Goal: Task Accomplishment & Management: Manage account settings

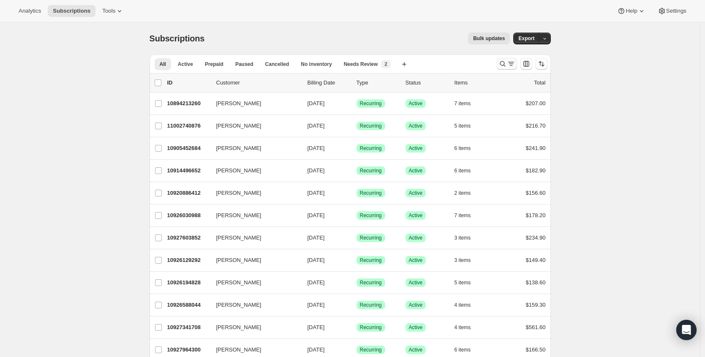
click at [507, 64] on icon "Search and filter results" at bounding box center [503, 64] width 8 height 8
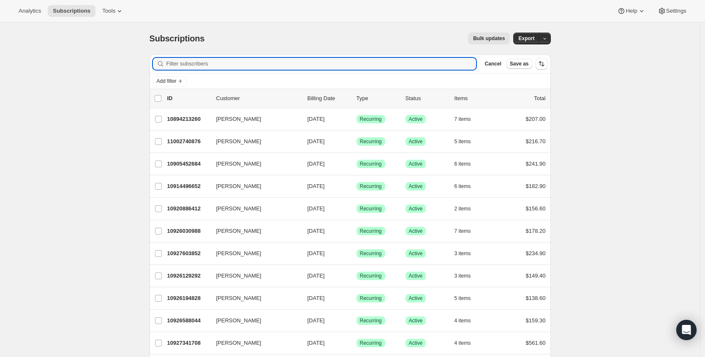
paste input "[PERSON_NAME][EMAIL_ADDRESS][DOMAIN_NAME]"
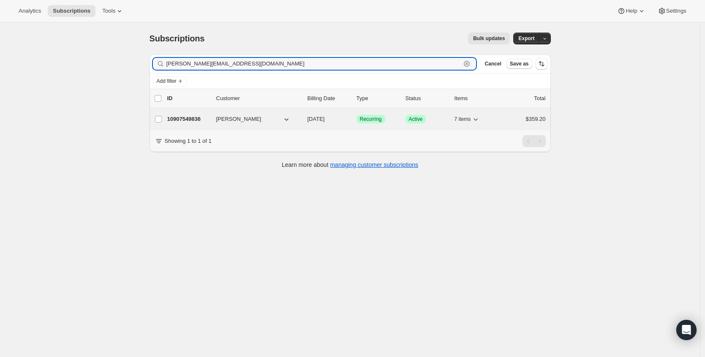
type input "[PERSON_NAME][EMAIL_ADDRESS][DOMAIN_NAME]"
click at [191, 120] on p "10907549836" at bounding box center [188, 119] width 42 height 8
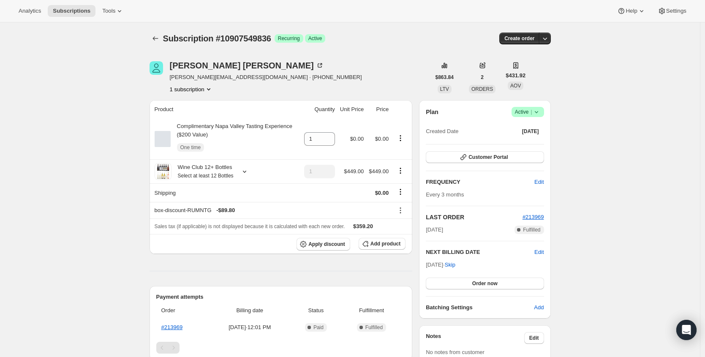
click at [531, 113] on span "Active |" at bounding box center [528, 112] width 26 height 8
click at [531, 146] on span "Cancel subscription" at bounding box center [528, 143] width 48 height 6
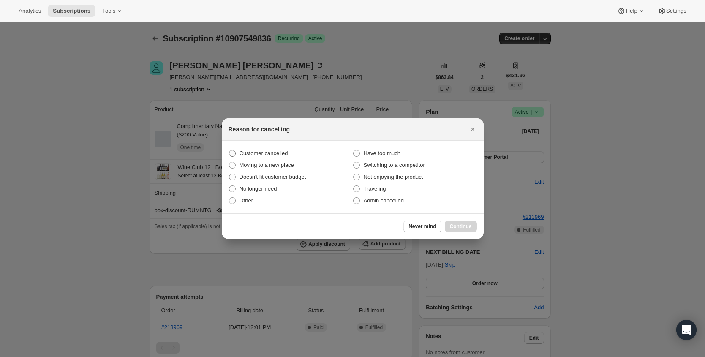
click at [259, 154] on span "Customer cancelled" at bounding box center [264, 153] width 49 height 6
click at [229, 150] on input "Customer cancelled" at bounding box center [229, 150] width 0 height 0
radio input "true"
click at [478, 229] on div "Never mind Continue" at bounding box center [353, 226] width 262 height 26
drag, startPoint x: 466, startPoint y: 225, endPoint x: 518, endPoint y: 221, distance: 51.7
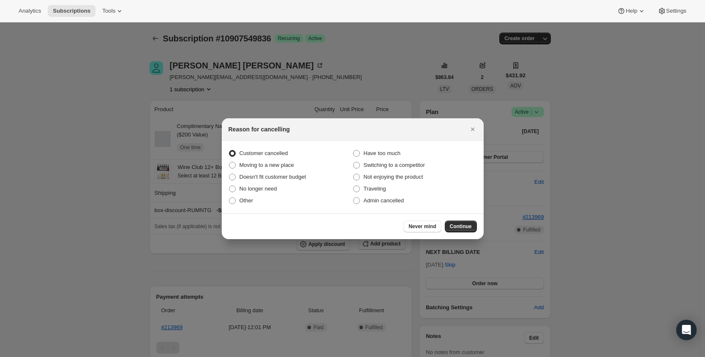
click at [466, 225] on span "Continue" at bounding box center [461, 226] width 22 height 7
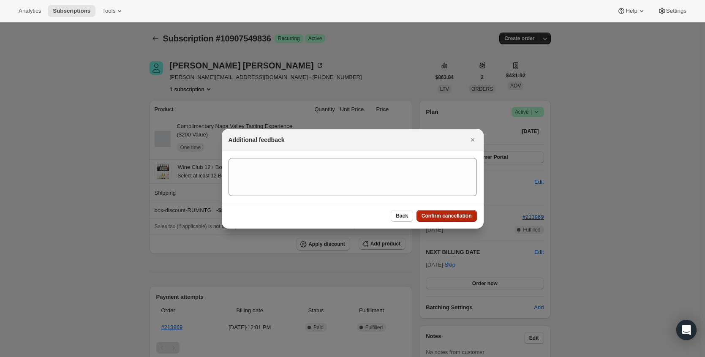
click at [452, 215] on span "Confirm cancellation" at bounding box center [447, 216] width 50 height 7
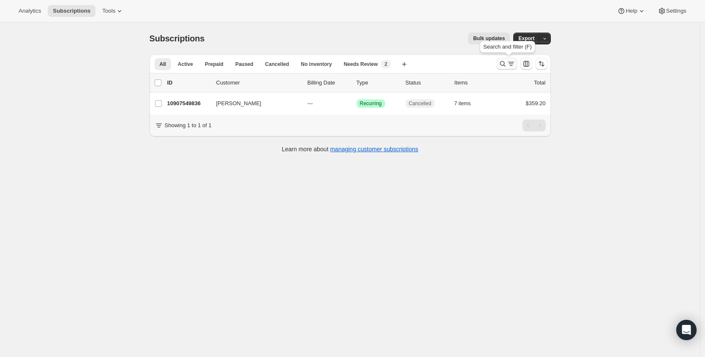
click at [512, 63] on icon "Search and filter results" at bounding box center [511, 64] width 8 height 8
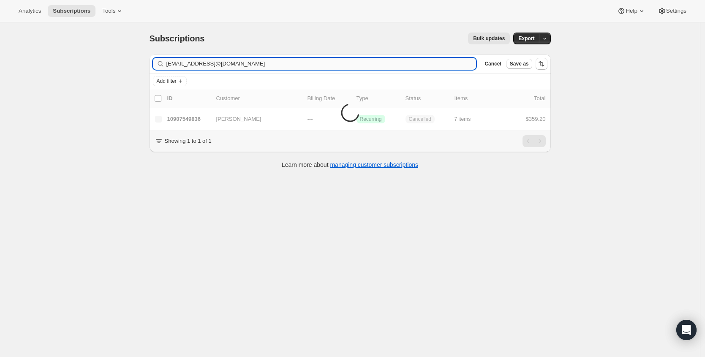
click at [288, 66] on input "[EMAIL_ADDRESS]@[DOMAIN_NAME]" at bounding box center [321, 64] width 310 height 12
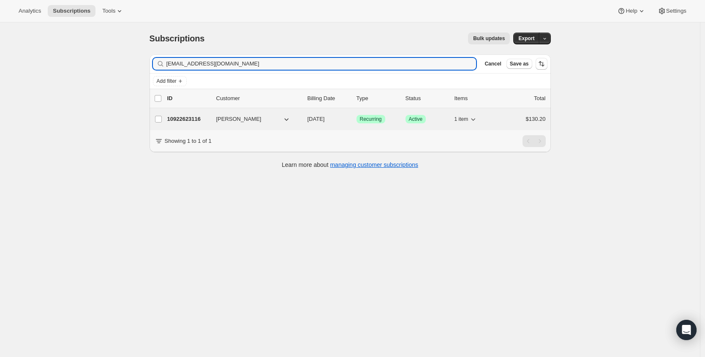
type input "[EMAIL_ADDRESS][DOMAIN_NAME]"
click at [185, 120] on p "10922623116" at bounding box center [188, 119] width 42 height 8
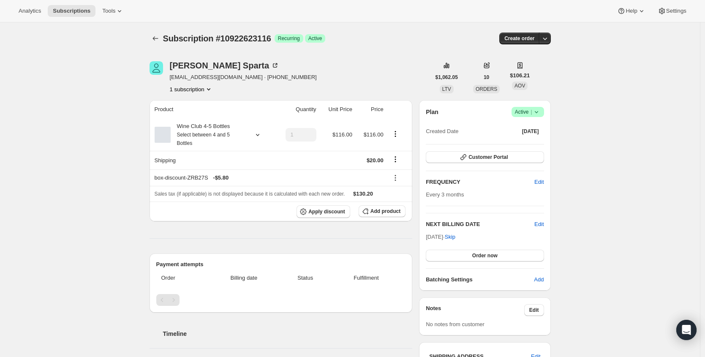
click at [533, 104] on div "Plan Success Active | Created Date [DATE] Customer Portal FREQUENCY Edit Every …" at bounding box center [484, 195] width 131 height 191
click at [537, 111] on icon at bounding box center [535, 112] width 3 height 2
click at [519, 147] on button "Cancel subscription" at bounding box center [527, 143] width 53 height 14
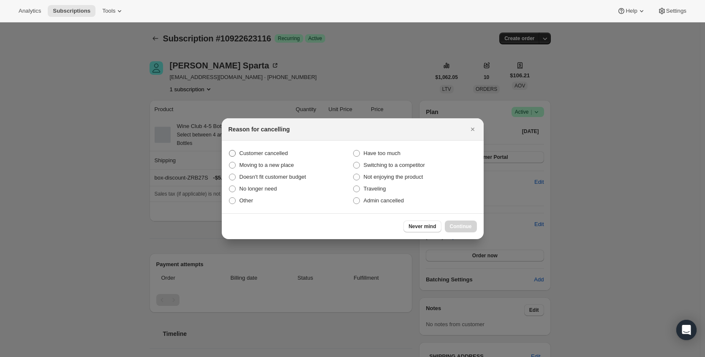
click at [264, 157] on span "Customer cancelled" at bounding box center [264, 153] width 49 height 8
click at [229, 150] on input "Customer cancelled" at bounding box center [229, 150] width 0 height 0
radio input "true"
click at [464, 224] on span "Continue" at bounding box center [461, 226] width 22 height 7
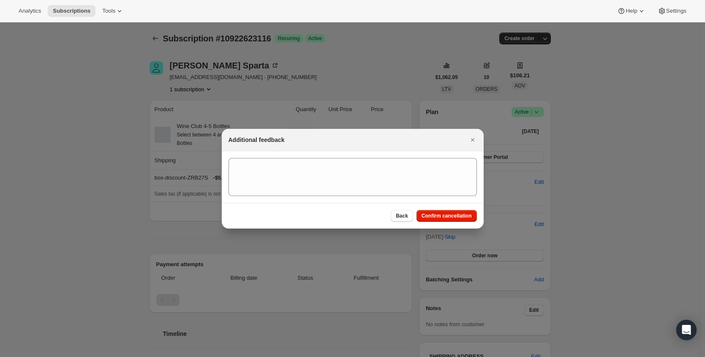
drag, startPoint x: 463, startPoint y: 217, endPoint x: 348, endPoint y: 147, distance: 135.3
click at [463, 216] on span "Confirm cancellation" at bounding box center [447, 216] width 50 height 7
